Goal: Navigation & Orientation: Find specific page/section

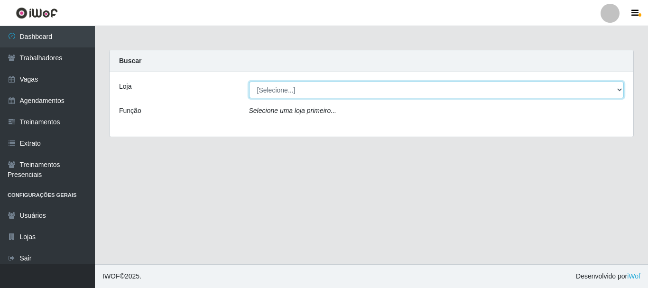
click at [299, 93] on select "[Selecione...] O Cestão - [GEOGRAPHIC_DATA]" at bounding box center [436, 90] width 375 height 17
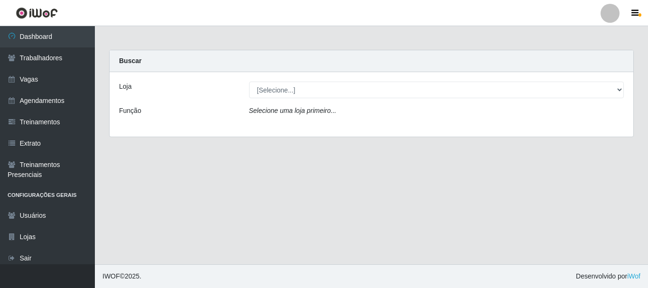
click at [303, 111] on icon "Selecione uma loja primeiro..." at bounding box center [292, 111] width 87 height 8
click at [301, 113] on icon "Selecione uma loja primeiro..." at bounding box center [292, 111] width 87 height 8
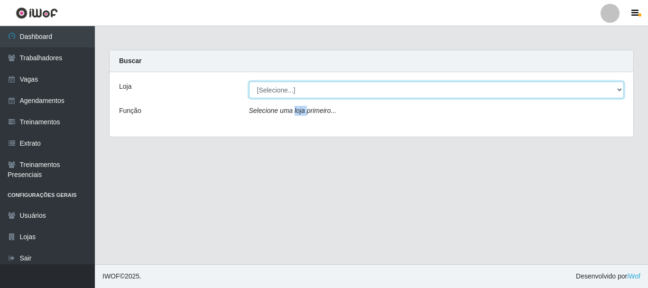
click at [303, 90] on select "[Selecione...] O Cestão - [GEOGRAPHIC_DATA]" at bounding box center [436, 90] width 375 height 17
select select "238"
click at [249, 82] on select "[Selecione...] O Cestão - [GEOGRAPHIC_DATA]" at bounding box center [436, 90] width 375 height 17
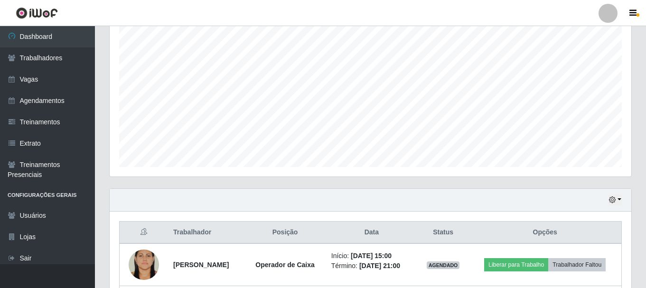
scroll to position [272, 0]
